Goal: Task Accomplishment & Management: Manage account settings

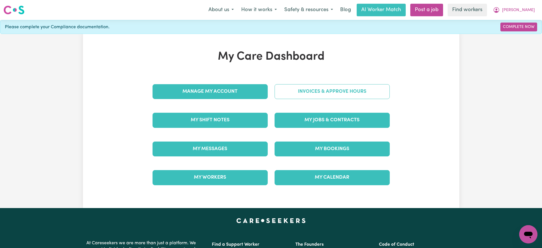
click at [282, 83] on div "Invoices & Approve Hours" at bounding box center [332, 91] width 122 height 28
click at [298, 91] on link "Invoices & Approve Hours" at bounding box center [331, 91] width 115 height 15
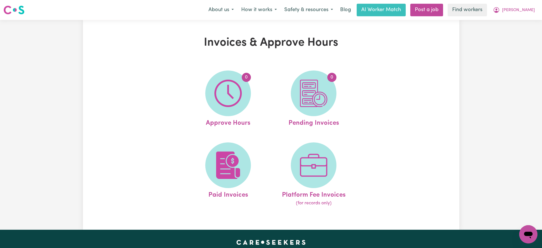
click at [245, 95] on span "0" at bounding box center [228, 93] width 46 height 46
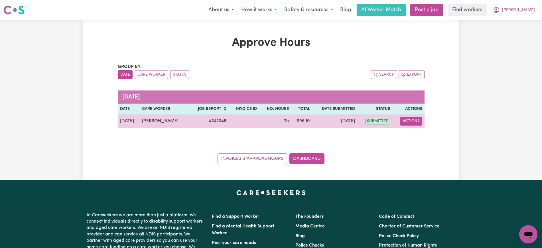
drag, startPoint x: 411, startPoint y: 121, endPoint x: 419, endPoint y: 123, distance: 8.9
click at [411, 121] on button "Actions" at bounding box center [411, 121] width 22 height 9
click at [421, 131] on link "View Job Report" at bounding box center [425, 133] width 49 height 11
select select "pm"
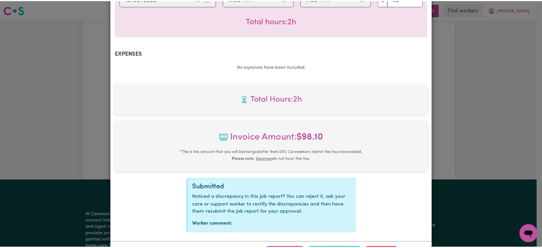
scroll to position [199, 0]
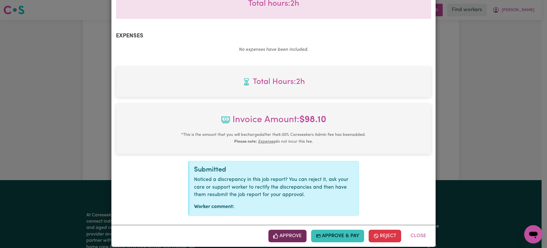
click at [286, 229] on button "Approve" at bounding box center [287, 235] width 38 height 13
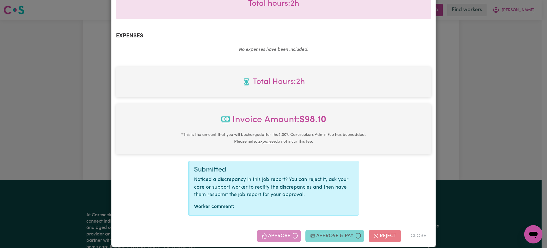
click at [478, 101] on div "Job Report # 242349 - [PERSON_NAME] Summary Job report # 242349 Client name: [P…" at bounding box center [273, 124] width 547 height 248
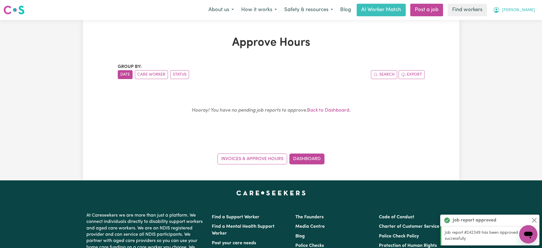
click at [499, 7] on icon "My Account" at bounding box center [496, 10] width 7 height 7
click at [510, 30] on link "Logout" at bounding box center [515, 32] width 45 height 11
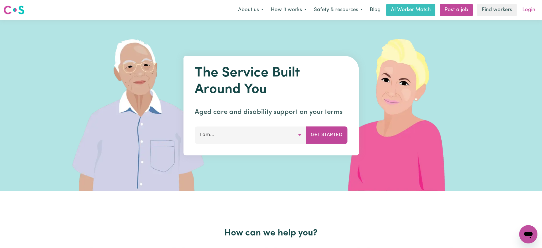
click at [524, 13] on link "Login" at bounding box center [529, 10] width 20 height 13
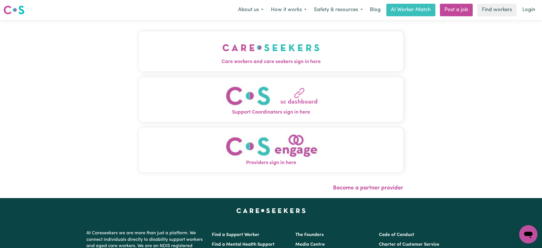
click at [326, 64] on span "Care workers and care seekers sign in here" at bounding box center [271, 61] width 264 height 7
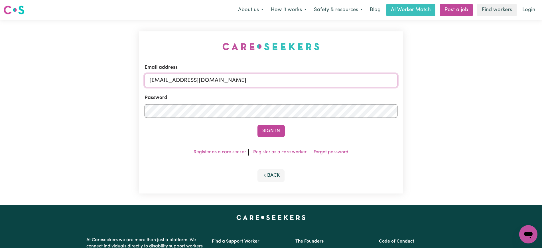
drag, startPoint x: 178, startPoint y: 80, endPoint x: 355, endPoint y: 77, distance: 177.0
click at [335, 84] on input "[EMAIL_ADDRESS][DOMAIN_NAME]" at bounding box center [270, 81] width 253 height 14
paste input "BibiArosaSpee"
type input "[EMAIL_ADDRESS][DOMAIN_NAME]"
click at [327, 55] on div "Email address [EMAIL_ADDRESS][DOMAIN_NAME] Password Sign In Register as a care …" at bounding box center [271, 112] width 264 height 162
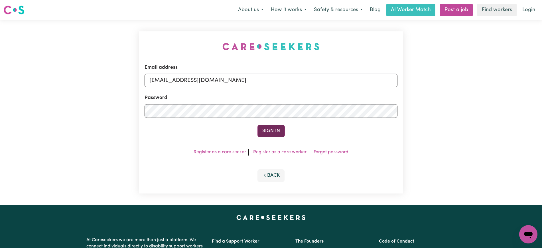
click at [281, 135] on button "Sign In" at bounding box center [270, 131] width 27 height 13
